Goal: Communication & Community: Answer question/provide support

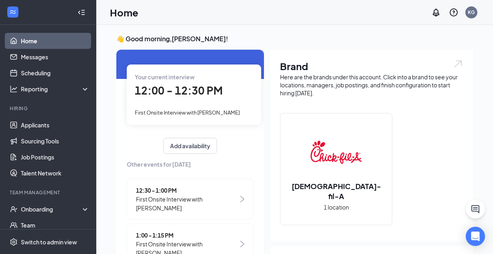
scroll to position [39, 0]
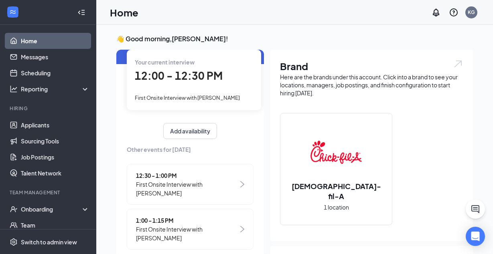
click at [178, 199] on div "12:30 - 1:00 PM First Onsite Interview with Jerry Brewer 1:00 - 1:15 PM First O…" at bounding box center [190, 209] width 127 height 90
click at [180, 187] on span "First Onsite Interview with [PERSON_NAME]" at bounding box center [187, 189] width 102 height 18
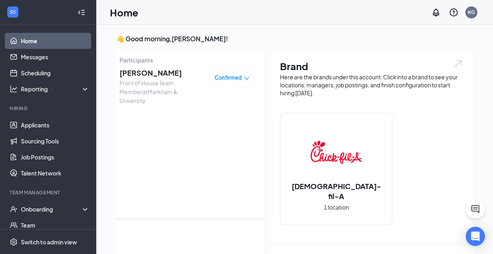
scroll to position [3, 0]
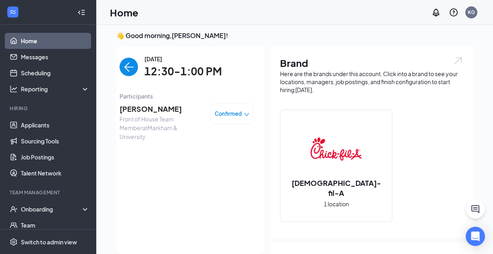
click at [144, 110] on span "[PERSON_NAME]" at bounding box center [162, 108] width 84 height 11
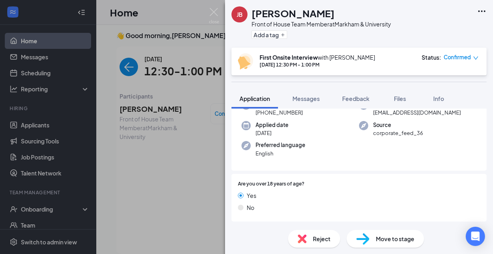
scroll to position [57, 0]
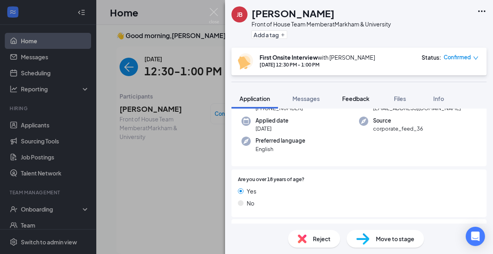
click at [367, 103] on button "Feedback" at bounding box center [355, 99] width 43 height 20
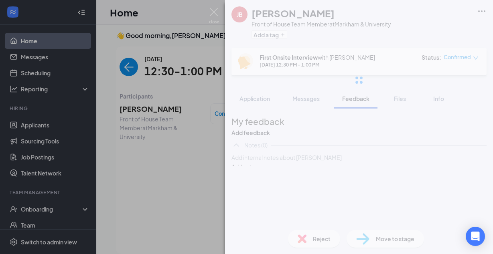
click at [398, 101] on div at bounding box center [359, 80] width 268 height 160
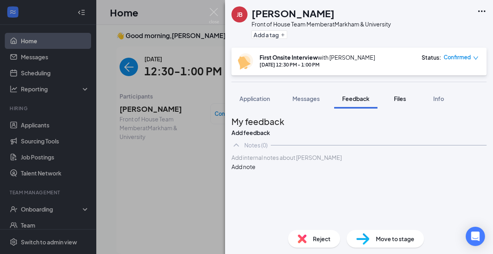
click at [404, 97] on span "Files" at bounding box center [400, 98] width 12 height 7
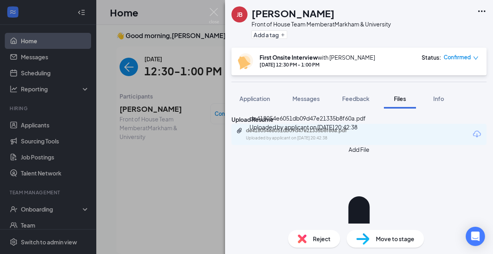
click at [290, 134] on div "de418054e6051db09d47e21335b8f60a.pdf" at bounding box center [302, 131] width 112 height 6
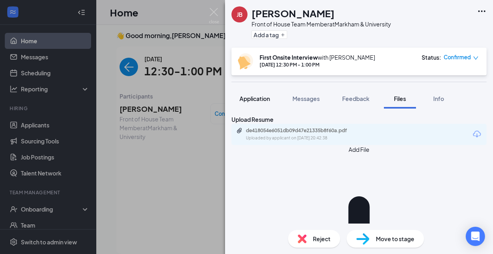
click at [270, 101] on span "Application" at bounding box center [254, 98] width 30 height 7
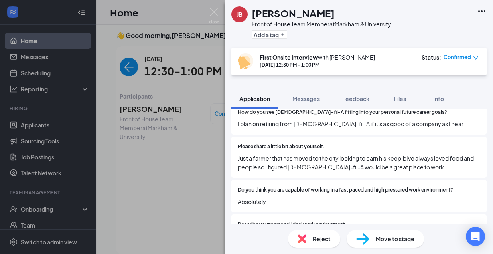
scroll to position [379, 0]
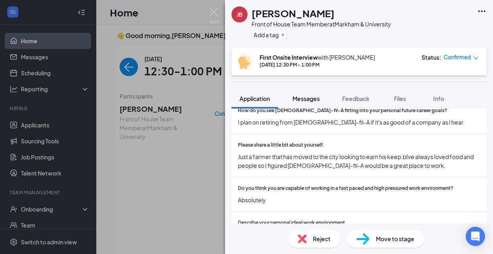
click at [306, 102] on div "Messages" at bounding box center [305, 99] width 27 height 8
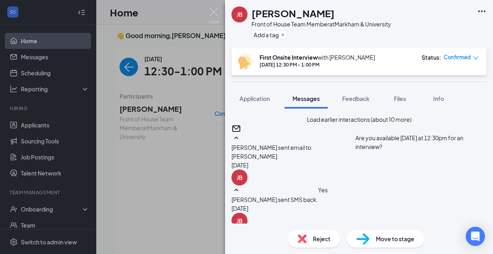
scroll to position [382, 0]
click at [238, 100] on button "Application" at bounding box center [254, 99] width 47 height 20
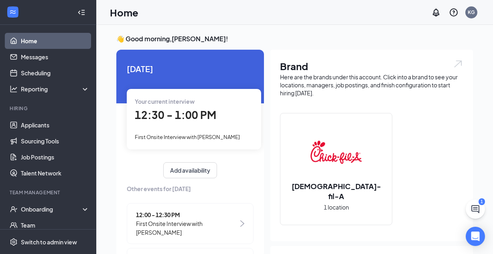
click at [196, 239] on div "12:00 - 12:30 PM First Onsite Interview with [PERSON_NAME]" at bounding box center [190, 223] width 127 height 41
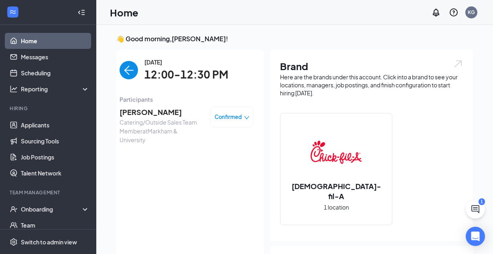
scroll to position [3, 0]
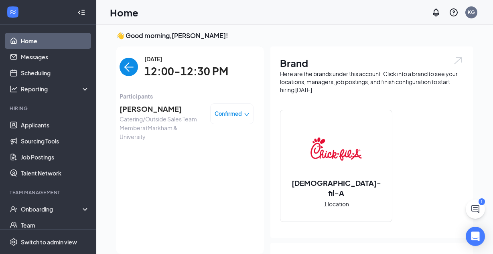
click at [147, 112] on span "[PERSON_NAME]" at bounding box center [162, 108] width 84 height 11
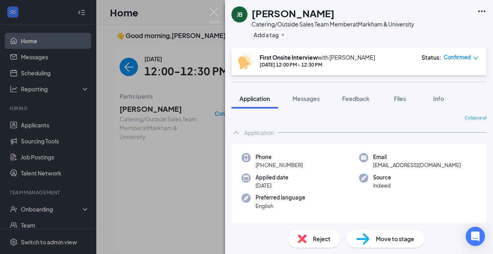
click at [373, 243] on div "Move to stage" at bounding box center [385, 239] width 77 height 18
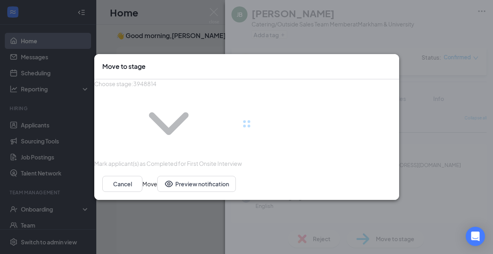
type input "Second Onsite Interview (next stage)"
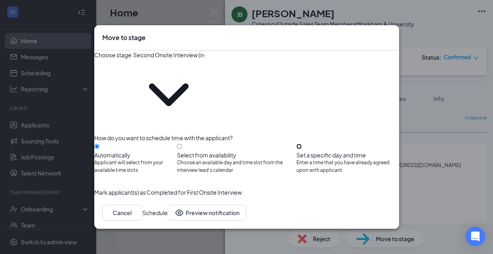
click at [302, 144] on input "Set a specific day and time Enter a time that you have already agreed upon with…" at bounding box center [298, 146] width 5 height 5
radio input "true"
radio input "false"
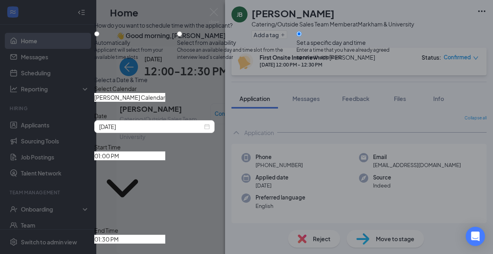
click at [165, 102] on input "Kim Gomez's Calendar" at bounding box center [129, 97] width 71 height 9
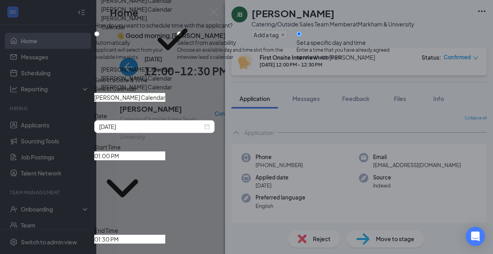
scroll to position [27, 0]
click at [171, 91] on div "Scott Burrup's Calendar" at bounding box center [136, 87] width 71 height 9
type input "Scott Burrup's Calendar"
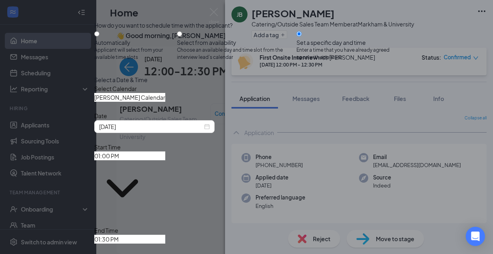
scroll to position [43, 0]
click at [165, 156] on input "01:00 PM" at bounding box center [129, 156] width 71 height 9
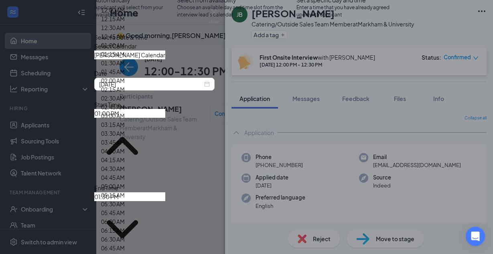
scroll to position [1012, 0]
type input "03:00 PM"
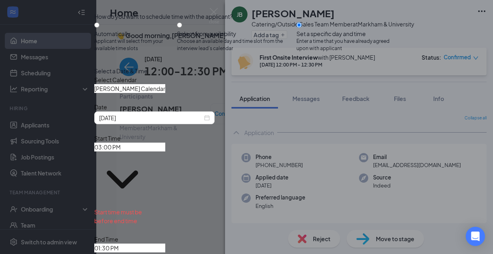
click at [165, 244] on input "01:30 PM" at bounding box center [129, 248] width 71 height 9
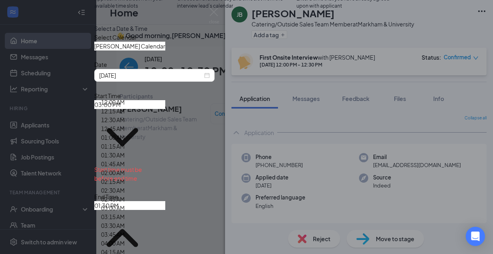
scroll to position [1082, 0]
type input "03:30 PM"
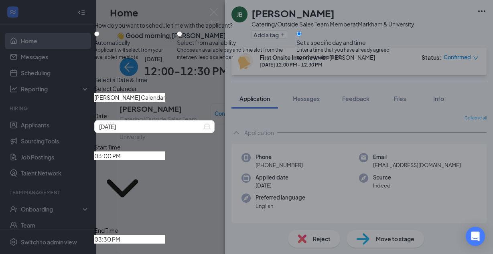
click at [297, 102] on div "Select Calendar Scott Burrup's Calendar AJ Roller's Calendar Andre Luque's Cale…" at bounding box center [246, 93] width 305 height 18
click at [286, 102] on div "Select Calendar Scott Burrup's Calendar AJ Roller's Calendar Andre Luque's Cale…" at bounding box center [246, 93] width 305 height 18
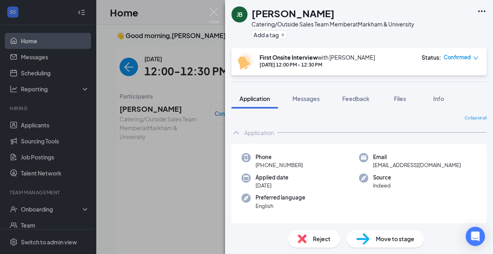
click at [176, 144] on div "JB Jacori Buchanan Catering/Outside Sales Team Member at Markham & University A…" at bounding box center [246, 127] width 493 height 254
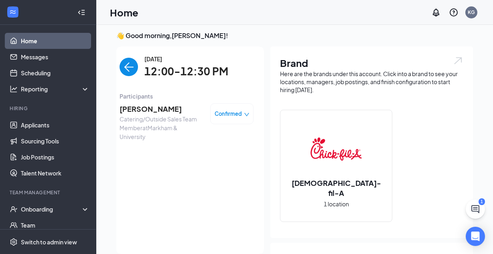
click at [125, 64] on img "back-button" at bounding box center [129, 67] width 18 height 18
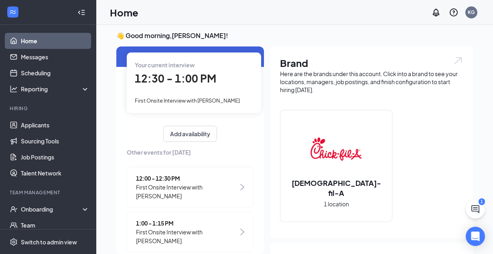
scroll to position [38, 0]
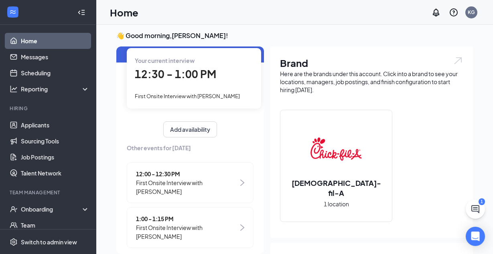
click at [197, 69] on span "12:30 - 1:00 PM" at bounding box center [175, 73] width 81 height 13
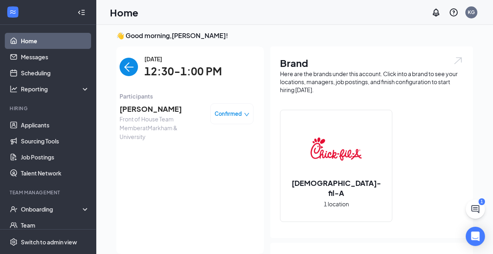
click at [164, 109] on span "[PERSON_NAME]" at bounding box center [162, 108] width 84 height 11
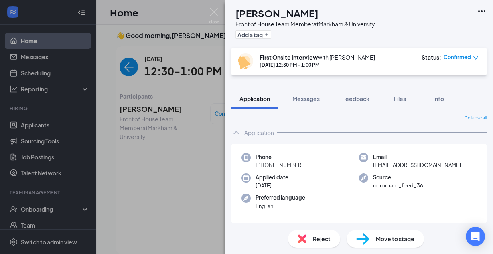
click at [375, 237] on div "Move to stage" at bounding box center [385, 239] width 77 height 18
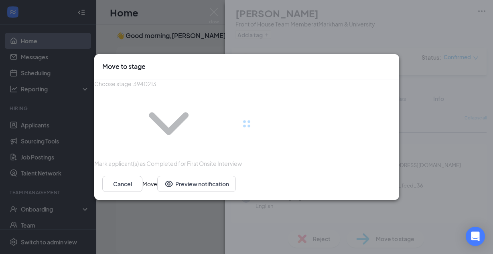
type input "Second Onsite Interview (next stage)"
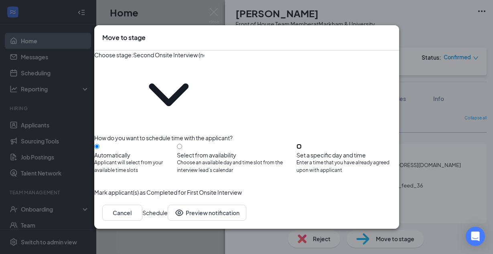
click at [302, 144] on input "Set a specific day and time Enter a time that you have already agreed upon with…" at bounding box center [298, 146] width 5 height 5
radio input "true"
radio input "false"
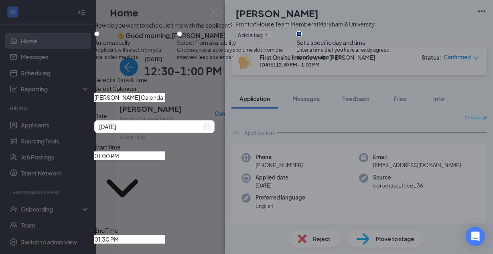
scroll to position [34, 0]
click at [211, 102] on span "Kim Gomez's Calendar" at bounding box center [154, 97] width 120 height 9
click at [165, 102] on span at bounding box center [165, 97] width 0 height 9
click at [165, 102] on input "Kim Gomez's Calendar" at bounding box center [129, 97] width 71 height 9
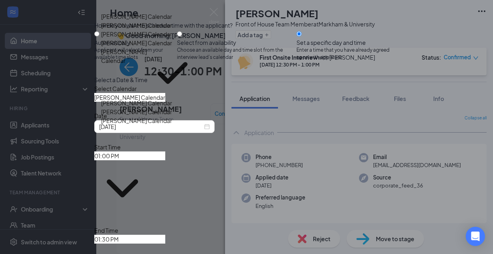
scroll to position [43, 0]
click at [164, 125] on div "Scott Burrup's Calendar" at bounding box center [136, 120] width 71 height 9
type input "Scott Burrup's Calendar"
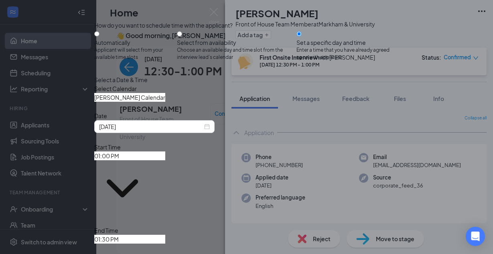
click at [255, 169] on div "Select a Date & Time Select Calendar Scott Burrup's Calendar AJ Roller's Calend…" at bounding box center [246, 187] width 305 height 225
click at [256, 167] on div "Select a Date & Time Select Calendar Scott Burrup's Calendar AJ Roller's Calend…" at bounding box center [246, 187] width 305 height 225
click at [165, 160] on input "01:00 PM" at bounding box center [129, 156] width 71 height 9
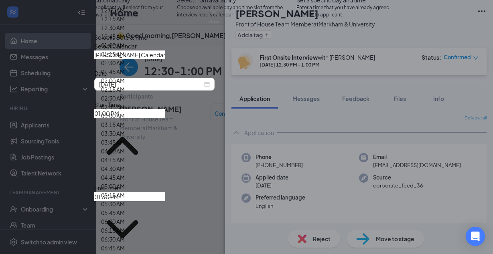
scroll to position [1084, 0]
type input "03:45 PM"
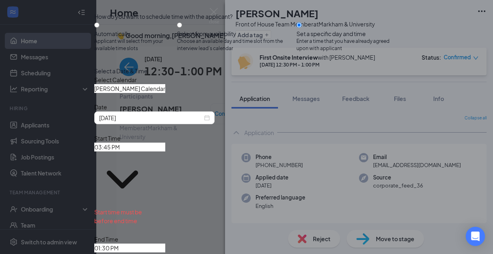
click at [165, 244] on input "01:30 PM" at bounding box center [129, 248] width 71 height 9
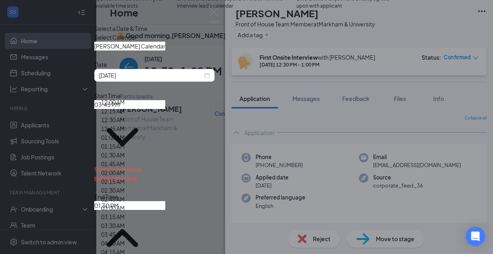
scroll to position [1130, 0]
type input "04:00 PM"
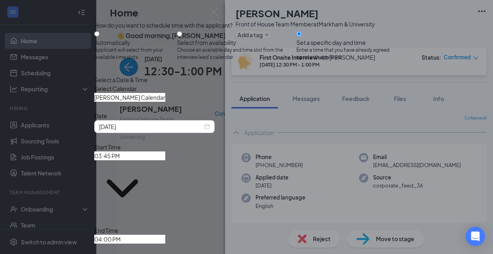
click at [314, 107] on div "Select a Date & Time Select Calendar Scott Burrup's Calendar AJ Roller's Calend…" at bounding box center [246, 187] width 305 height 225
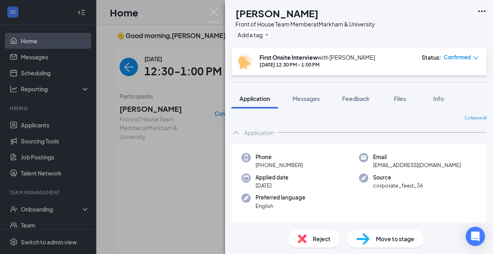
click at [173, 102] on div "JB Jerry Brewer Front of House Team Member at Markham & University Add a tag Fi…" at bounding box center [246, 127] width 493 height 254
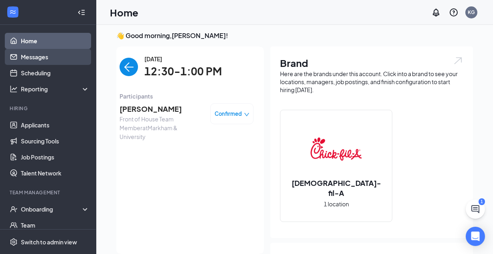
click at [54, 53] on link "Messages" at bounding box center [55, 57] width 69 height 16
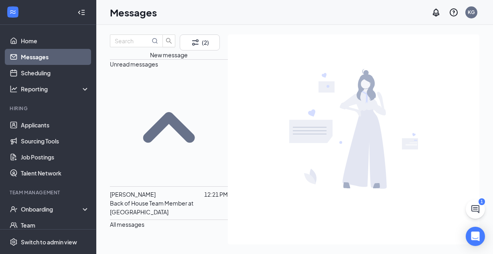
click at [146, 199] on p "Back of House Team Member at [GEOGRAPHIC_DATA]" at bounding box center [169, 208] width 118 height 18
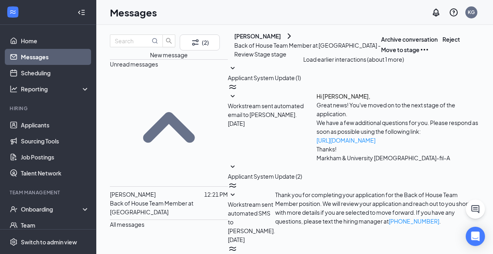
scroll to position [198, 0]
click at [149, 187] on div "Monica Cortez 12:21 PM Back of House Team Member at Markham & University" at bounding box center [169, 203] width 118 height 33
click at [156, 191] on span "[PERSON_NAME]" at bounding box center [133, 194] width 46 height 7
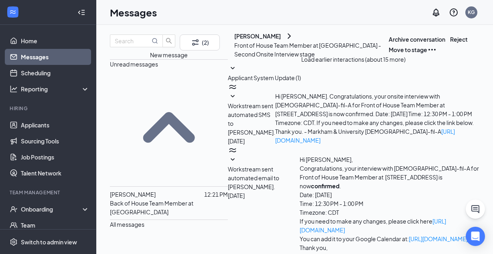
scroll to position [180, 0]
click at [187, 199] on p "Back of House Team Member at [GEOGRAPHIC_DATA]" at bounding box center [169, 208] width 118 height 18
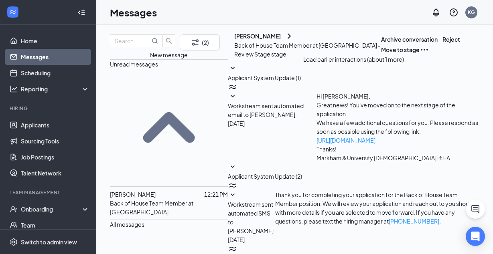
scroll to position [345, 0]
drag, startPoint x: 237, startPoint y: 176, endPoint x: 448, endPoint y: 182, distance: 211.9
drag, startPoint x: 369, startPoint y: 168, endPoint x: 235, endPoint y: 171, distance: 134.4
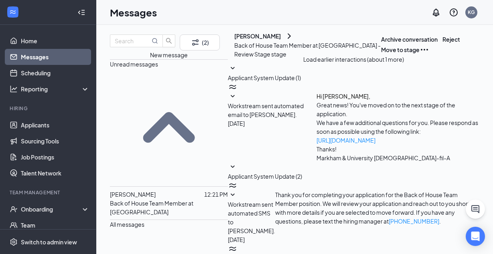
type textarea "Hi Monica, Can you do tomorrow at 2pm ?"
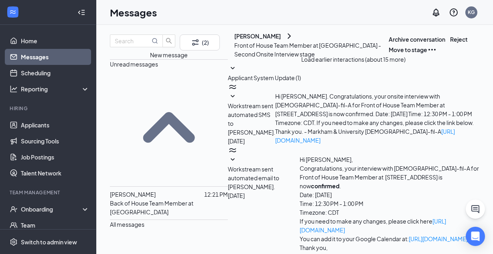
scroll to position [180, 0]
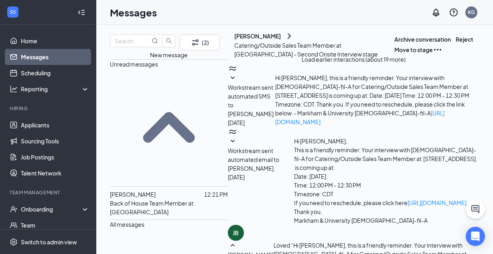
scroll to position [262, 0]
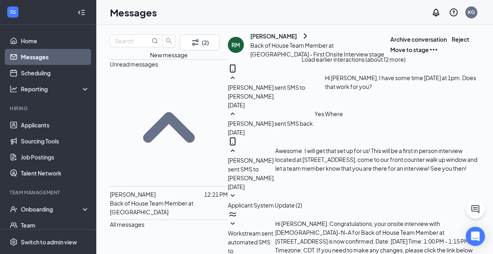
click at [349, 114] on div "RM" at bounding box center [353, 109] width 8 height 8
click at [204, 190] on p "12:21 PM" at bounding box center [216, 194] width 24 height 9
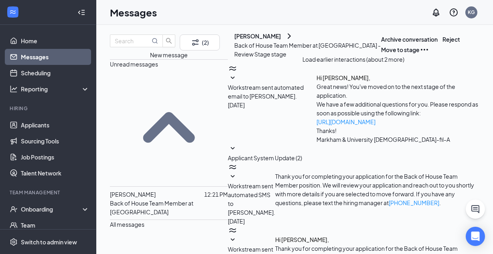
scroll to position [381, 0]
click at [49, 52] on link "Messages" at bounding box center [55, 57] width 69 height 16
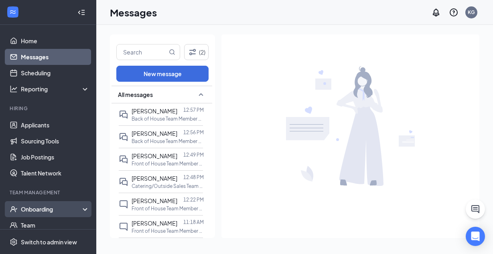
click at [69, 207] on div "Onboarding" at bounding box center [52, 209] width 62 height 8
click at [67, 217] on link "Overview" at bounding box center [55, 225] width 69 height 16
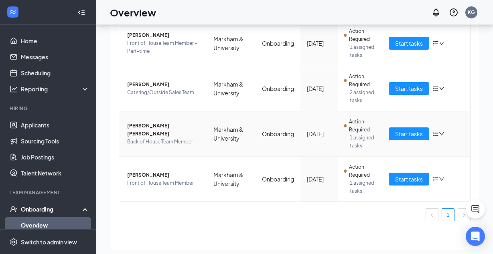
scroll to position [97, 0]
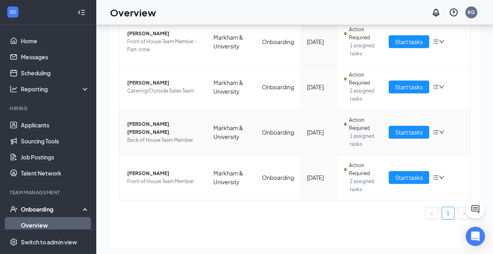
click at [154, 126] on span "Joseph ezequiel H Castillo" at bounding box center [163, 128] width 73 height 16
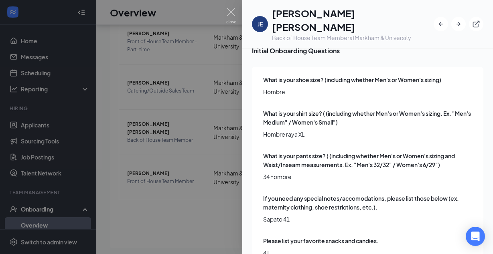
scroll to position [1036, 0]
click at [228, 22] on img at bounding box center [231, 16] width 10 height 16
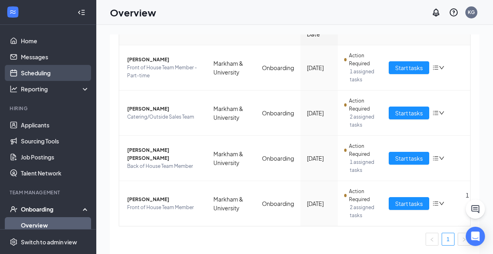
click at [61, 67] on link "Scheduling" at bounding box center [55, 73] width 69 height 16
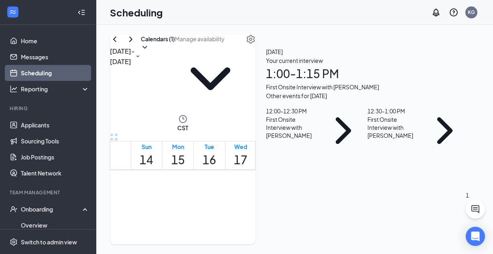
scroll to position [0, 42]
click at [49, 67] on link "Scheduling" at bounding box center [55, 73] width 69 height 16
click at [48, 60] on link "Messages" at bounding box center [55, 57] width 69 height 16
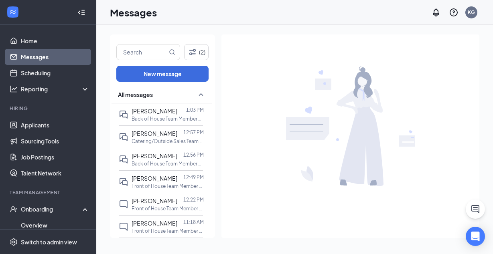
click at [48, 63] on link "Messages" at bounding box center [55, 57] width 69 height 16
click at [61, 73] on link "Scheduling" at bounding box center [55, 73] width 69 height 16
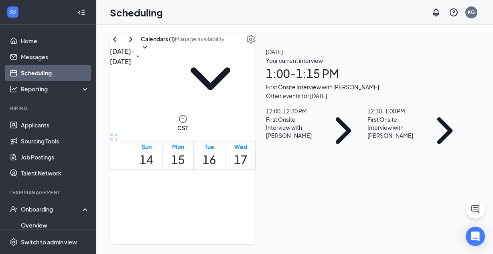
scroll to position [394, 0]
click at [75, 59] on link "Messages" at bounding box center [55, 57] width 69 height 16
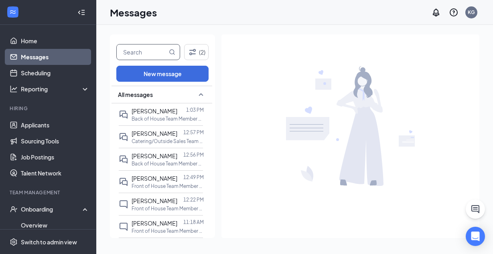
click at [137, 56] on input "text" at bounding box center [142, 52] width 51 height 15
type input "ad"
click at [73, 57] on link "Messages" at bounding box center [55, 57] width 69 height 16
click at [155, 55] on input "ad" at bounding box center [142, 52] width 51 height 15
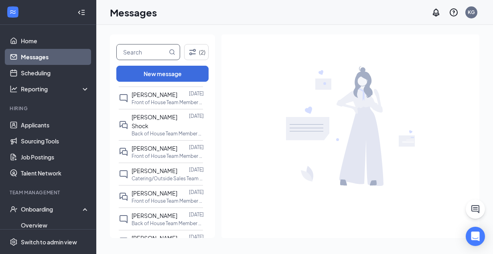
scroll to position [949, 0]
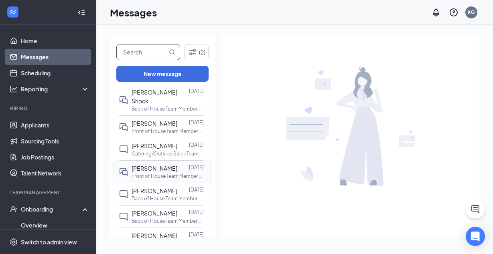
click at [174, 173] on p "Front of House Team Member at [GEOGRAPHIC_DATA]" at bounding box center [168, 176] width 72 height 7
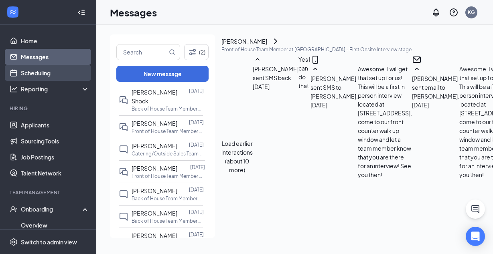
click at [63, 74] on link "Scheduling" at bounding box center [55, 73] width 69 height 16
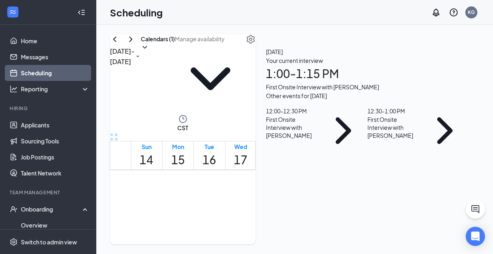
scroll to position [394, 0]
click at [149, 51] on icon "ChevronDown" at bounding box center [145, 47] width 8 height 8
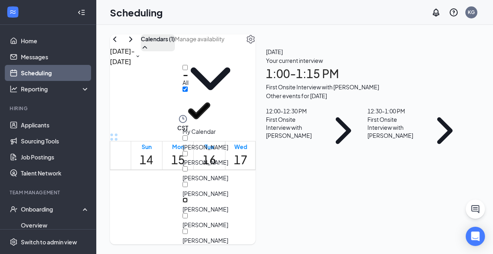
click at [188, 198] on input "Lyndee Barrett-Smith" at bounding box center [185, 200] width 5 height 5
checkbox input "true"
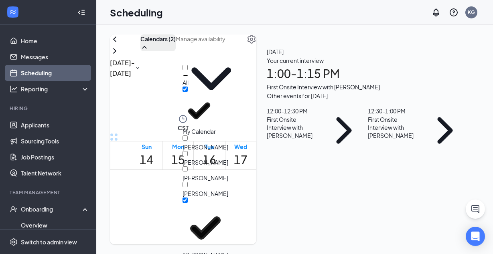
click at [225, 87] on div "My Calendar" at bounding box center [219, 111] width 72 height 49
checkbox input "false"
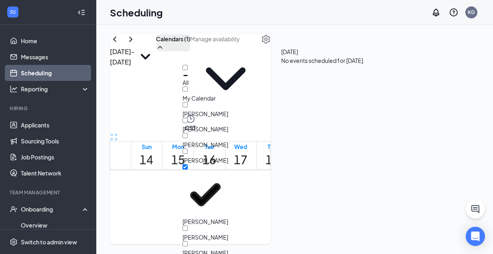
click at [245, 126] on td at bounding box center [241, 121] width 220 height 9
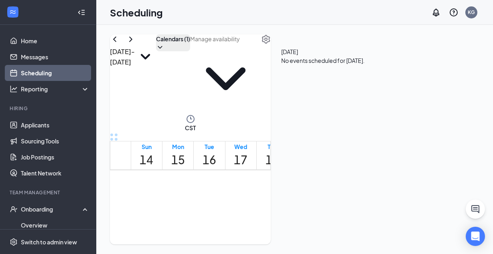
click at [252, 178] on div "4:00-4:30 PM 1" at bounding box center [241, 198] width 28 height 40
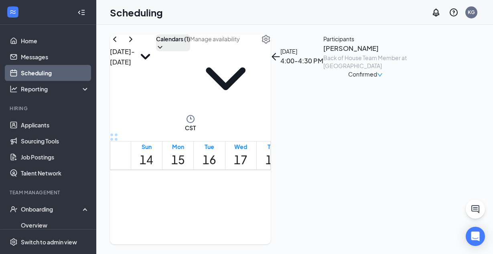
scroll to position [746, 0]
click at [330, 188] on div at bounding box center [330, 192] width 0 height 8
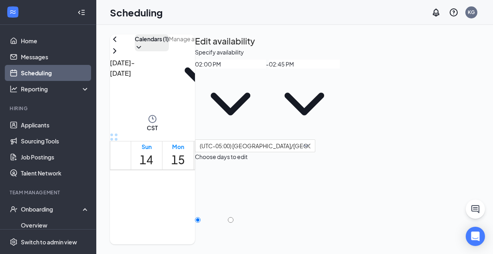
scroll to position [779, 0]
click at [50, 65] on link "Scheduling" at bounding box center [55, 73] width 69 height 16
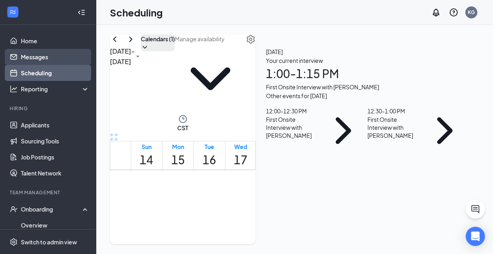
click at [53, 61] on link "Messages" at bounding box center [55, 57] width 69 height 16
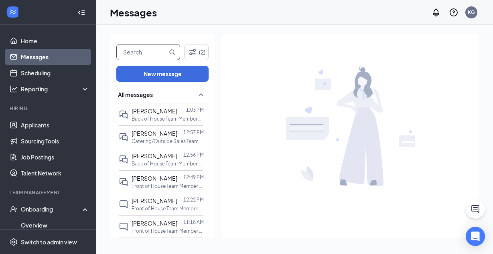
click at [168, 51] on span at bounding box center [148, 52] width 64 height 16
type input "amadeus"
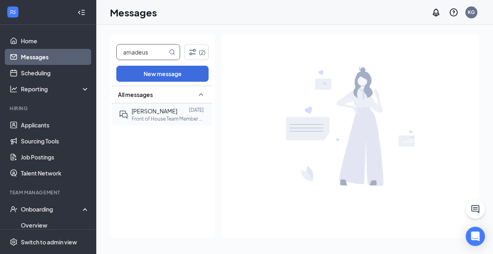
click at [149, 113] on span "[PERSON_NAME]" at bounding box center [155, 110] width 46 height 7
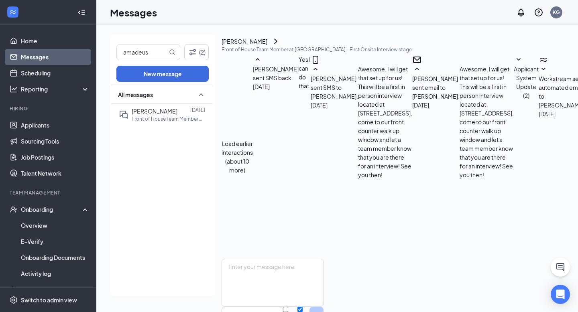
click at [312, 259] on textarea at bounding box center [272, 283] width 102 height 48
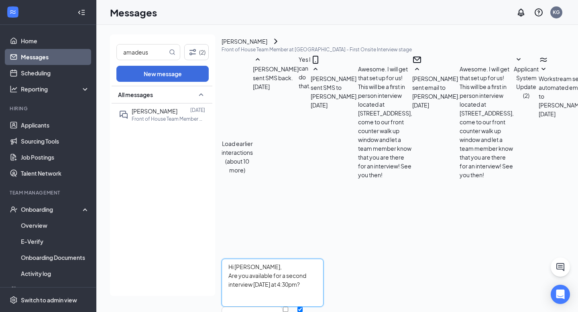
type textarea "Hi Amadeus, Are you available for a second interview Wednesday at 4:30pm?"
click at [310, 180] on div "Kim Gomez sent SMS to Amadeus Savage. Sep 11 Awesome. I will get that set up fo…" at bounding box center [360, 157] width 101 height 204
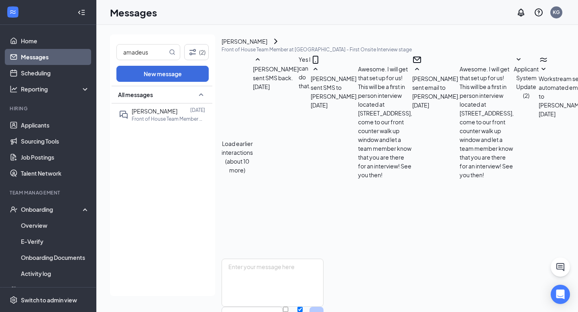
scroll to position [289, 0]
click at [61, 54] on link "Messages" at bounding box center [55, 57] width 69 height 16
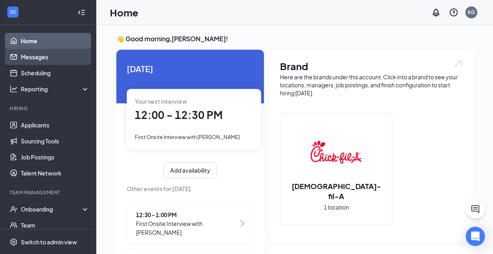
click at [68, 62] on link "Messages" at bounding box center [55, 57] width 69 height 16
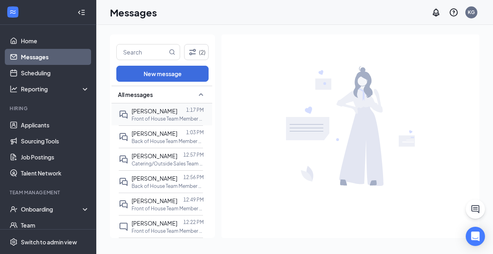
click at [175, 122] on p "Front of House Team Member at [GEOGRAPHIC_DATA]" at bounding box center [168, 119] width 72 height 7
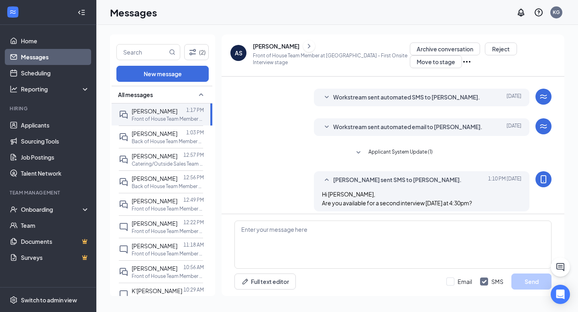
scroll to position [219, 0]
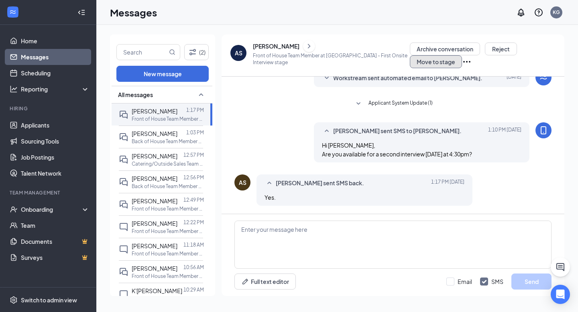
click at [438, 65] on button "Move to stage" at bounding box center [436, 61] width 52 height 13
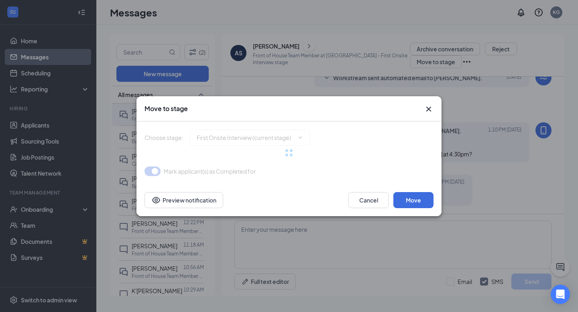
type input "Second Onsite Interview (next stage)"
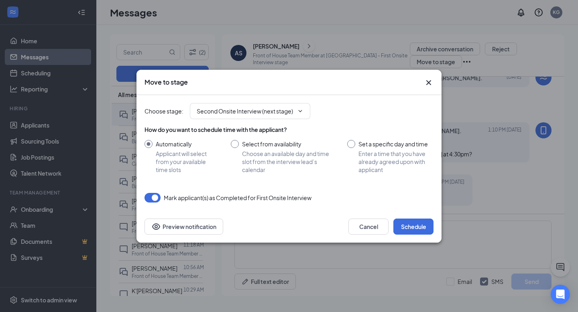
click at [366, 153] on input "Set a specific day and time Enter a time that you have already agreed upon with…" at bounding box center [390, 157] width 86 height 34
radio input "true"
radio input "false"
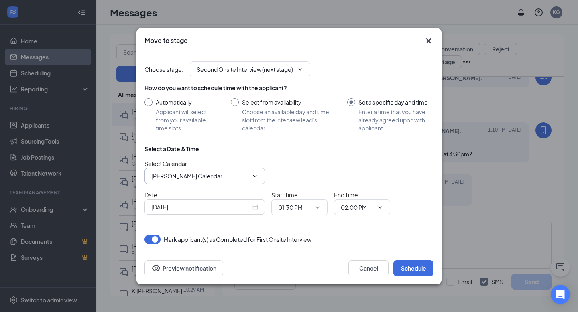
click at [237, 178] on input "[PERSON_NAME] Calendar" at bounding box center [199, 176] width 97 height 9
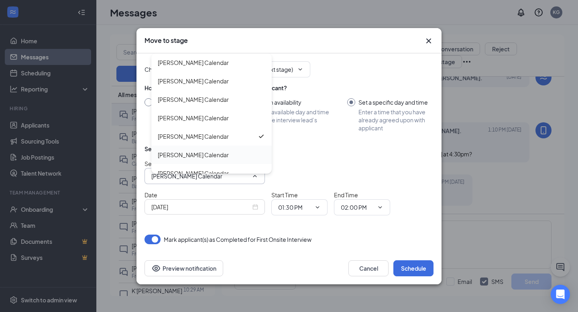
click at [233, 148] on div "[PERSON_NAME] Calendar" at bounding box center [211, 155] width 120 height 18
type input "[PERSON_NAME] Calendar"
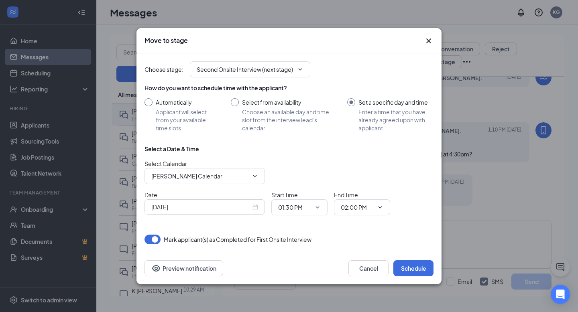
click at [236, 207] on input "[DATE]" at bounding box center [200, 207] width 99 height 9
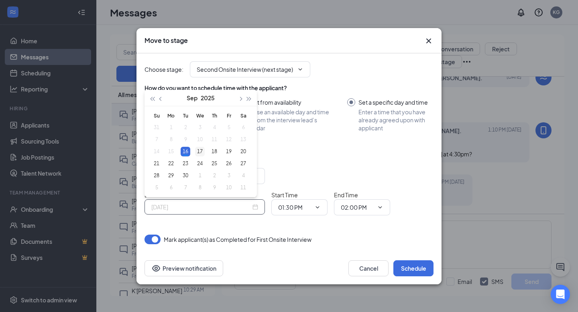
type input "Sep 17, 2025"
click at [196, 146] on td "17" at bounding box center [200, 152] width 14 height 12
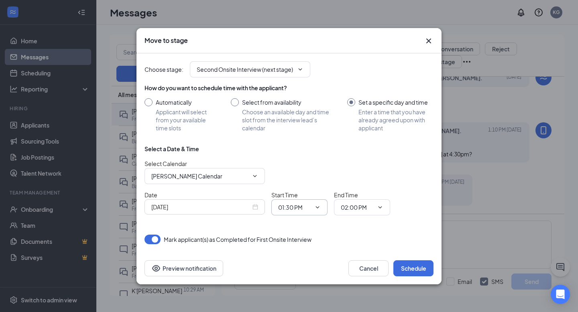
click at [300, 203] on input "01:30 PM" at bounding box center [294, 207] width 33 height 9
click at [302, 184] on div "04:30 PM" at bounding box center [296, 183] width 24 height 9
type input "04:30 PM"
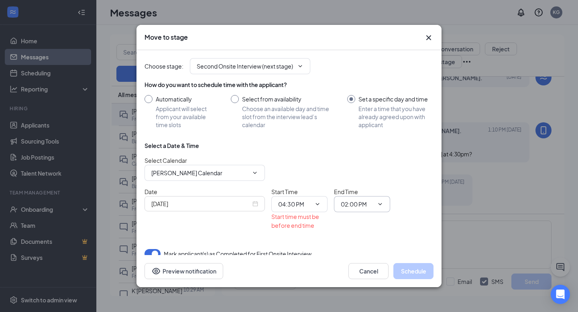
click at [361, 205] on input "02:00 PM" at bounding box center [357, 204] width 33 height 9
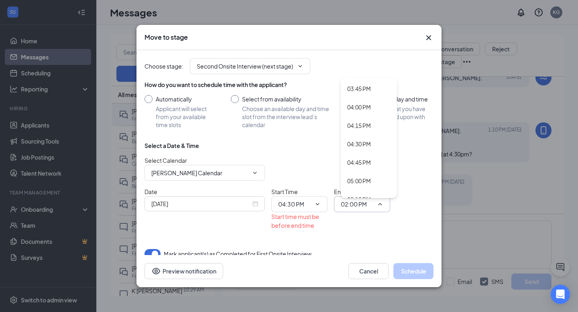
scroll to position [1207, 0]
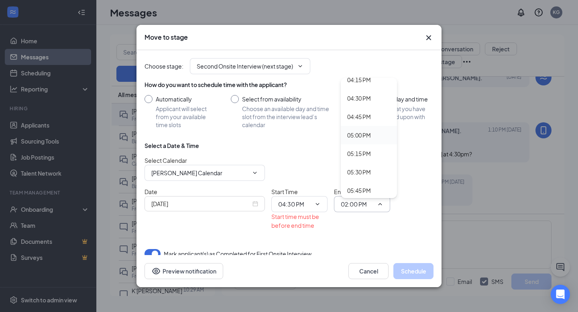
click at [365, 132] on div "05:00 PM" at bounding box center [359, 135] width 24 height 9
type input "05:00 PM"
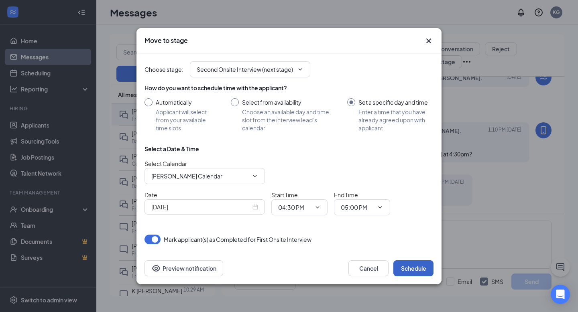
click at [430, 254] on button "Schedule" at bounding box center [413, 268] width 40 height 16
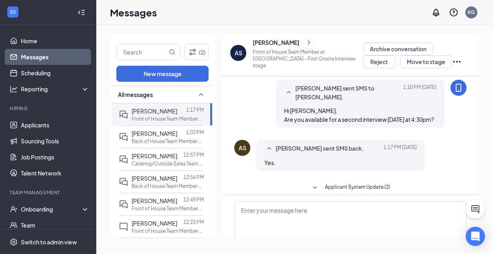
scroll to position [351, 0]
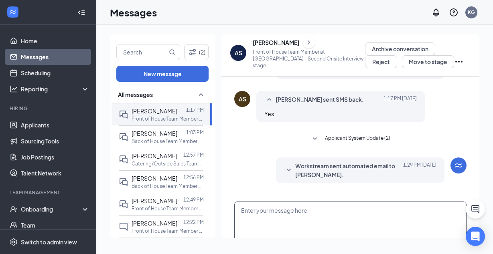
click at [337, 220] on textarea at bounding box center [350, 226] width 232 height 48
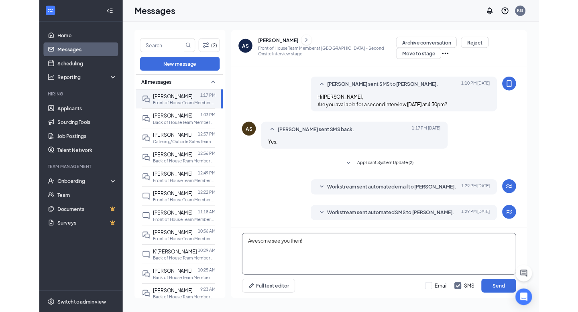
scroll to position [302, 0]
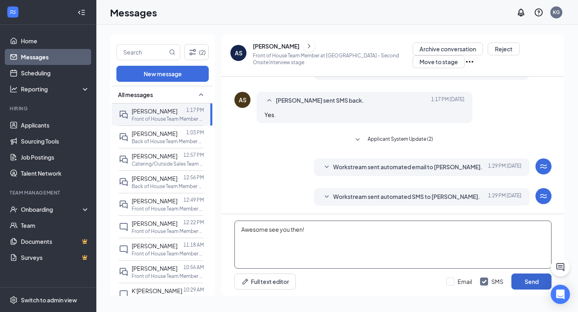
type textarea "Awesome see you then!"
click at [493, 254] on button "Send" at bounding box center [531, 282] width 40 height 16
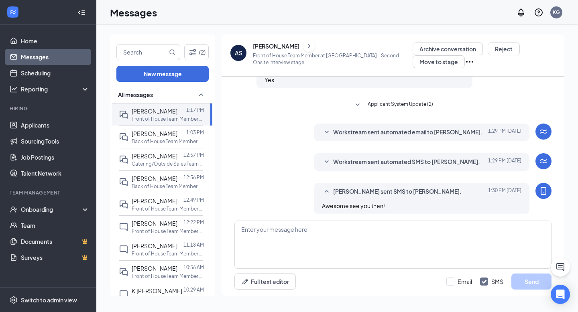
scroll to position [345, 0]
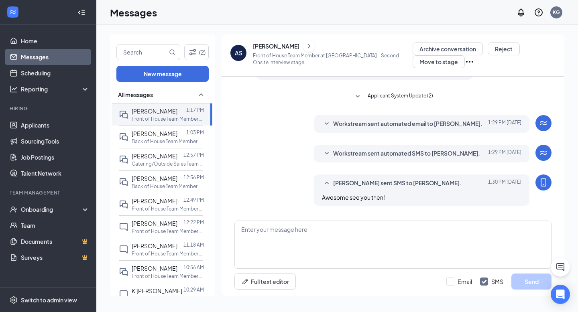
click at [42, 60] on link "Messages" at bounding box center [55, 57] width 69 height 16
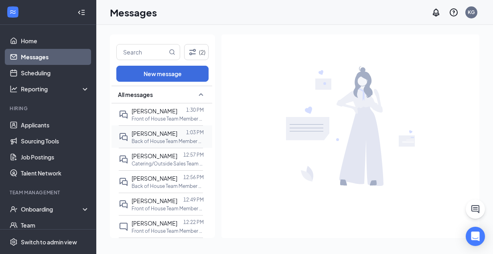
click at [161, 138] on p "Back of House Team Member at [GEOGRAPHIC_DATA]" at bounding box center [168, 141] width 72 height 7
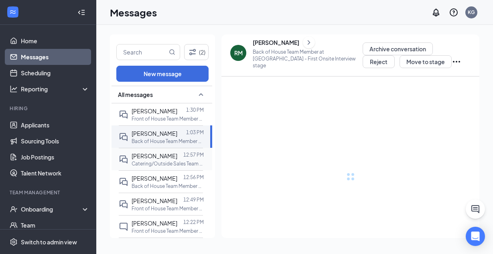
click at [165, 161] on p "Catering/Outside Sales Team Member at [GEOGRAPHIC_DATA]" at bounding box center [168, 163] width 72 height 7
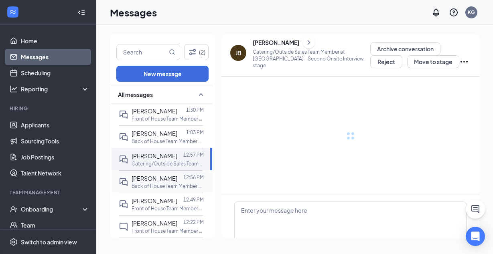
click at [168, 173] on div "[PERSON_NAME] 12:56 PM Back of House Team Member at [GEOGRAPHIC_DATA]" at bounding box center [161, 181] width 84 height 22
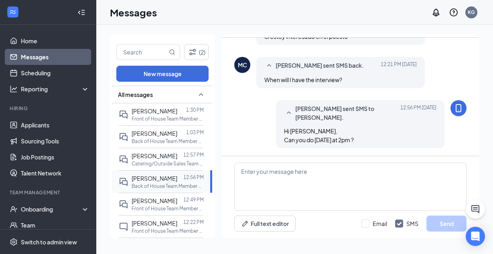
scroll to position [381, 0]
click at [159, 206] on p "Front of House Team Member at [GEOGRAPHIC_DATA]" at bounding box center [168, 208] width 72 height 7
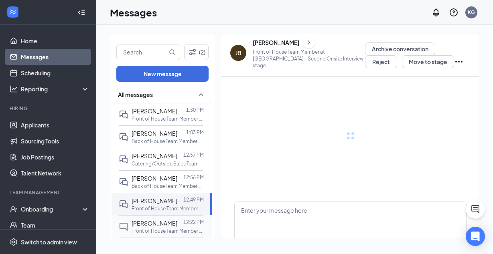
click at [177, 220] on div at bounding box center [180, 223] width 6 height 9
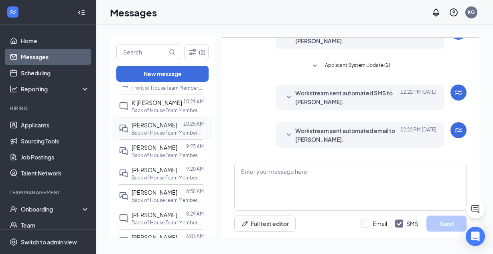
scroll to position [214, 0]
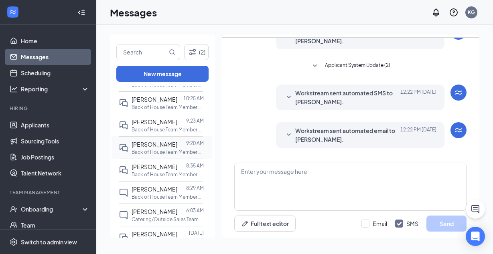
click at [177, 147] on div at bounding box center [181, 144] width 9 height 9
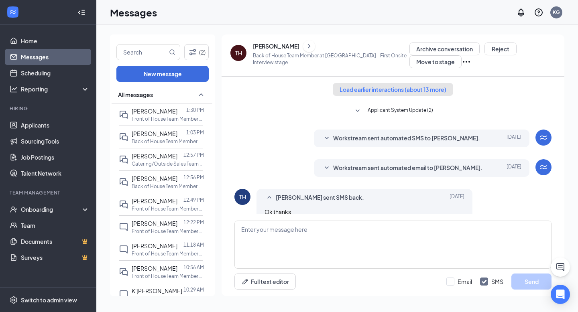
click at [396, 94] on button "Load earlier interactions (about 13 more)" at bounding box center [393, 89] width 120 height 13
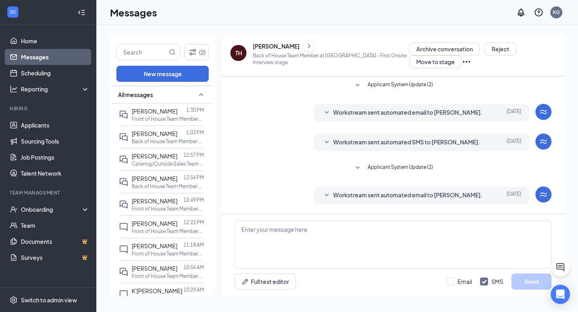
click at [374, 85] on span "Applicant System Update (2)" at bounding box center [399, 86] width 65 height 10
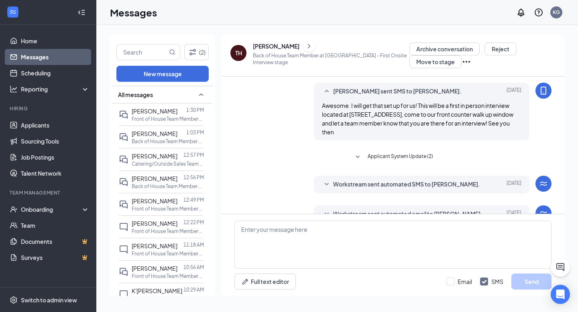
scroll to position [522, 0]
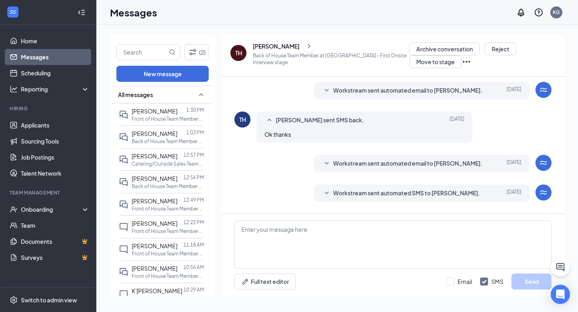
click at [234, 54] on div "TH" at bounding box center [238, 53] width 16 height 16
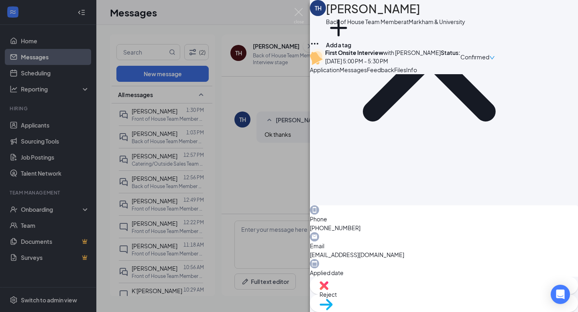
scroll to position [195, 0]
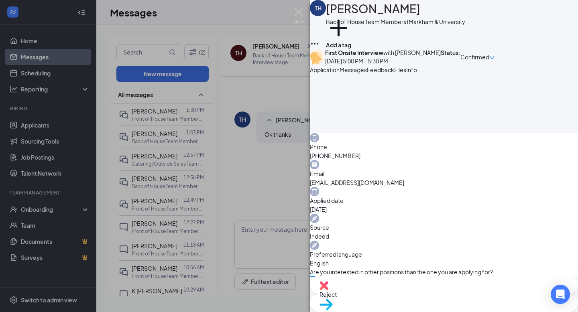
click at [468, 74] on div "Application Messages Feedback Files Info" at bounding box center [444, 69] width 268 height 9
click at [467, 74] on div "Application Messages Feedback Files Info" at bounding box center [444, 69] width 268 height 9
click at [394, 73] on span "Feedback" at bounding box center [380, 69] width 27 height 7
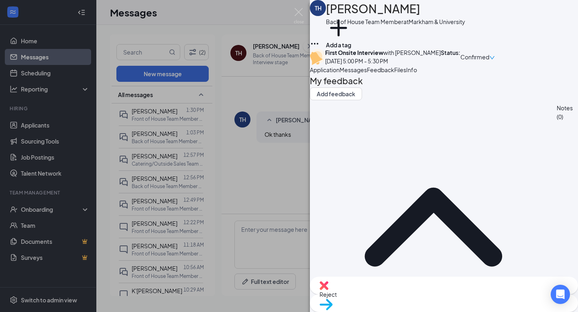
click at [417, 74] on button "Info" at bounding box center [411, 69] width 11 height 9
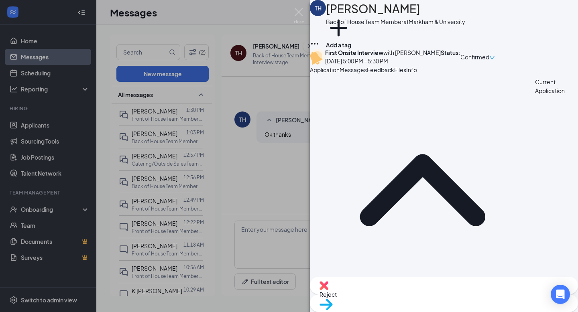
click at [406, 74] on button "Files" at bounding box center [400, 69] width 12 height 9
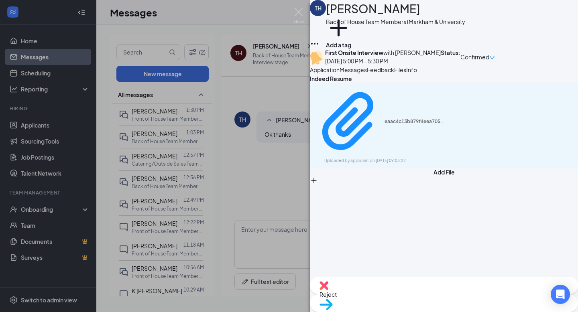
click at [404, 160] on div "Indeed Resume eaac4c13b879f4eea70594759cdda5e6.pdf Uploaded by applicant on [DA…" at bounding box center [444, 120] width 268 height 93
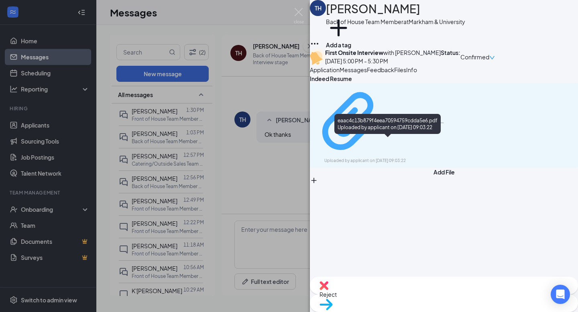
click at [404, 125] on div "eaac4c13b879f4eea70594759cdda5e6.pdf" at bounding box center [414, 121] width 60 height 6
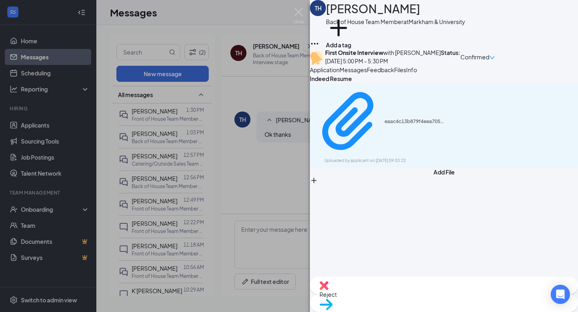
click at [292, 114] on div "TH [PERSON_NAME] Back of House Team Member at [GEOGRAPHIC_DATA] Add a tag First…" at bounding box center [289, 156] width 578 height 312
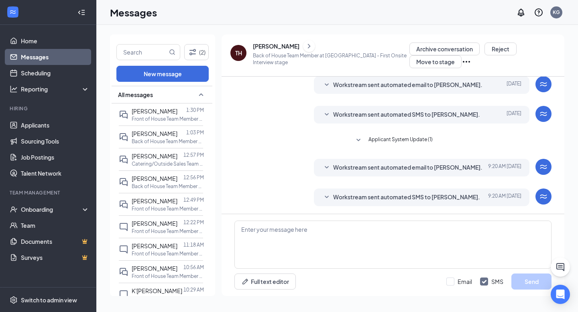
scroll to position [156, 0]
